Goal: Information Seeking & Learning: Learn about a topic

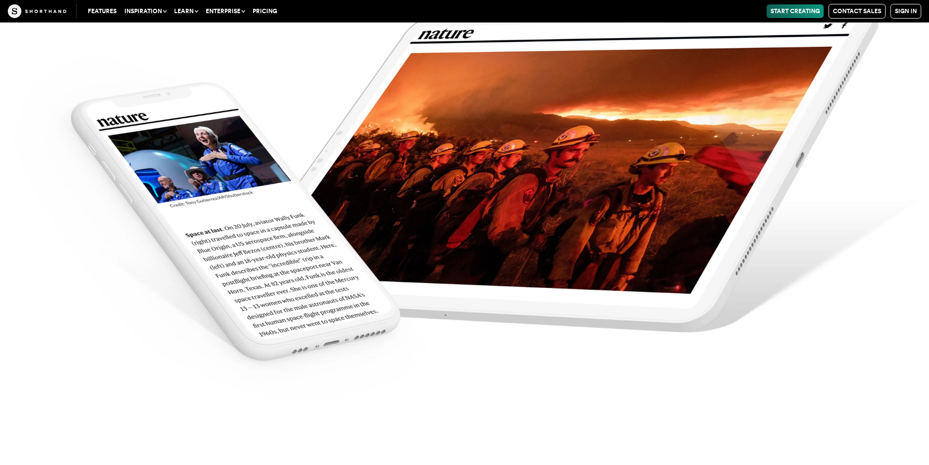
scroll to position [4309, 0]
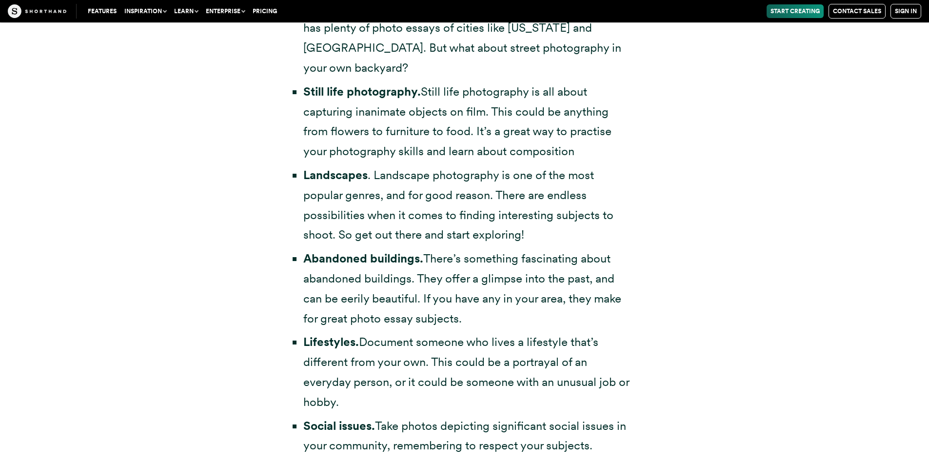
scroll to position [2559, 0]
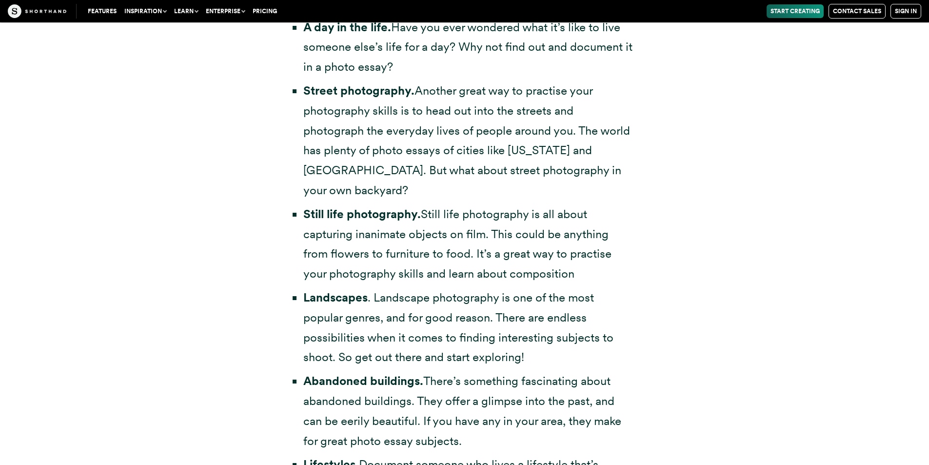
scroll to position [2437, 0]
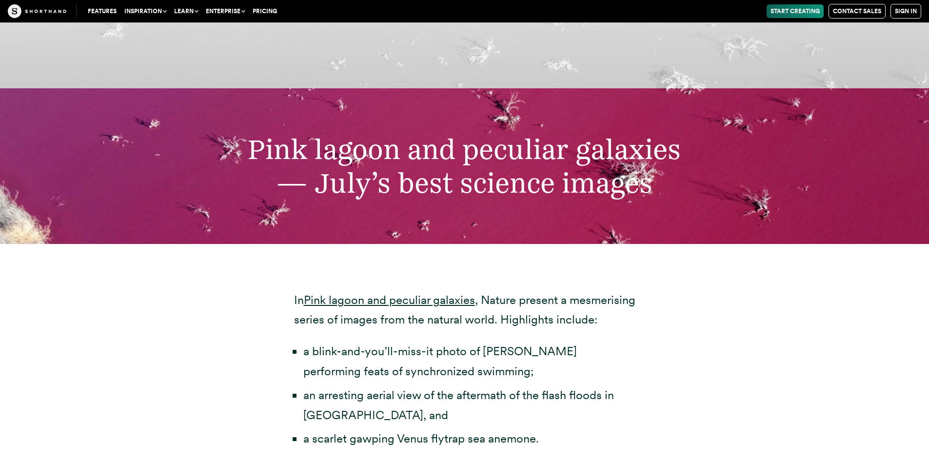
scroll to position [3196, 0]
click at [459, 208] on div "Pink lagoon and peculiar galaxies — July’s best science images" at bounding box center [464, 166] width 929 height 155
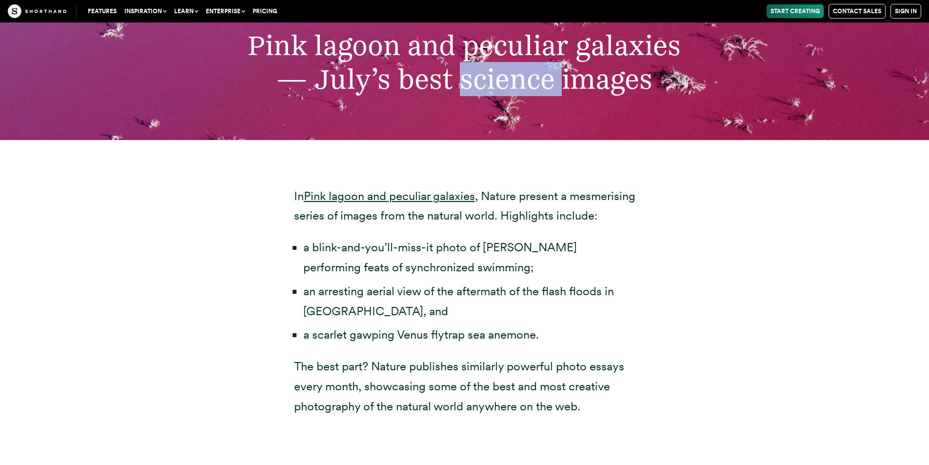
scroll to position [3302, 0]
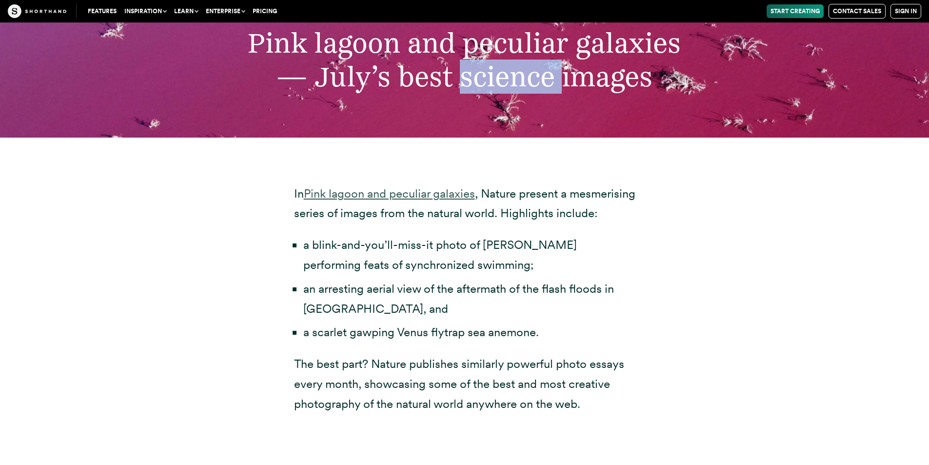
click at [387, 186] on link "Pink lagoon and peculiar galaxies" at bounding box center [389, 193] width 171 height 14
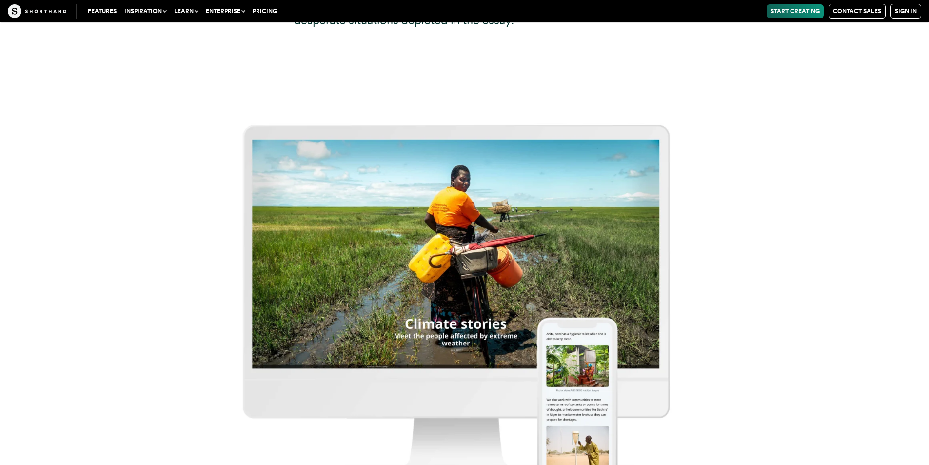
scroll to position [16728, 0]
